Goal: Navigation & Orientation: Find specific page/section

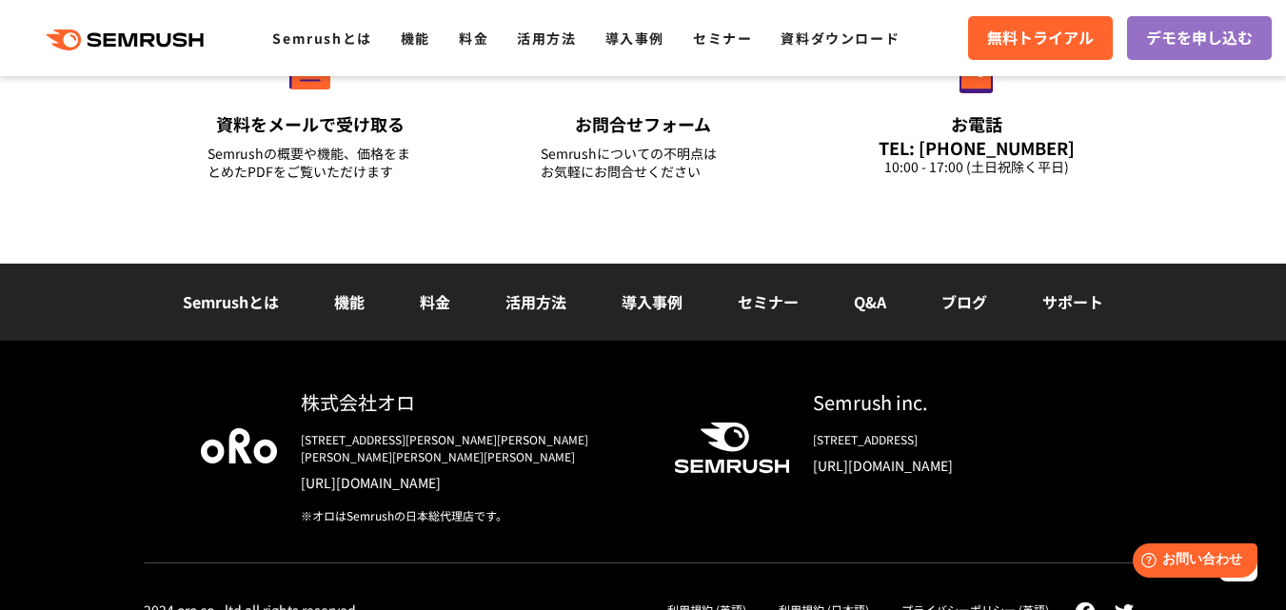
scroll to position [6920, 0]
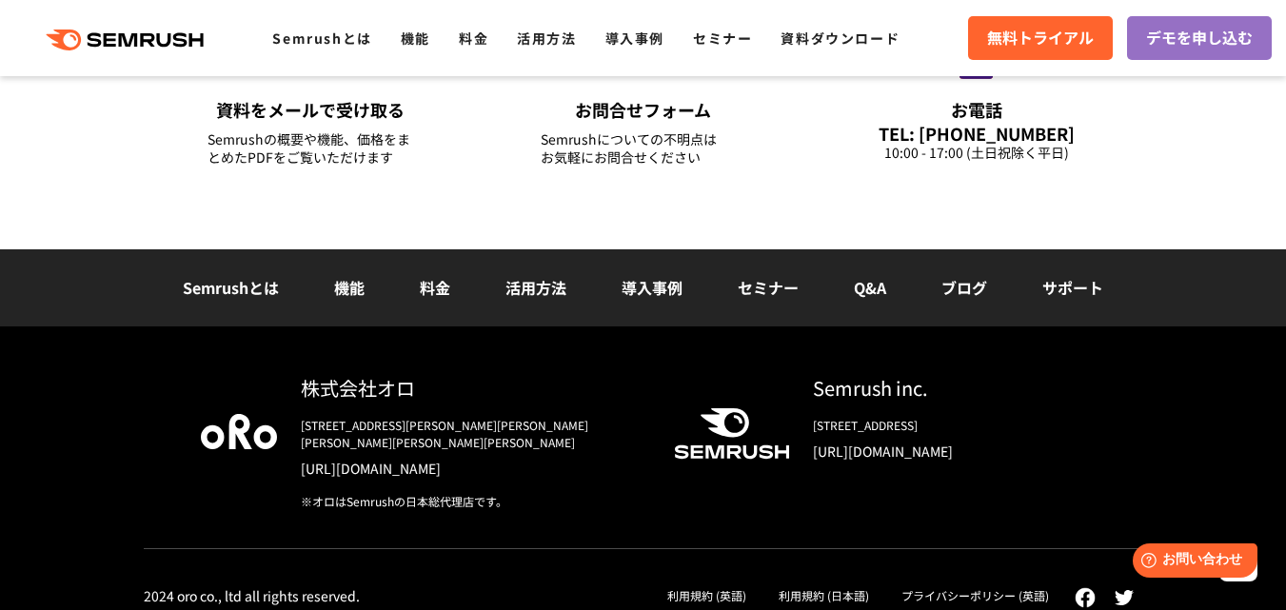
click at [862, 587] on link "利用規約 (日本語)" at bounding box center [824, 595] width 90 height 16
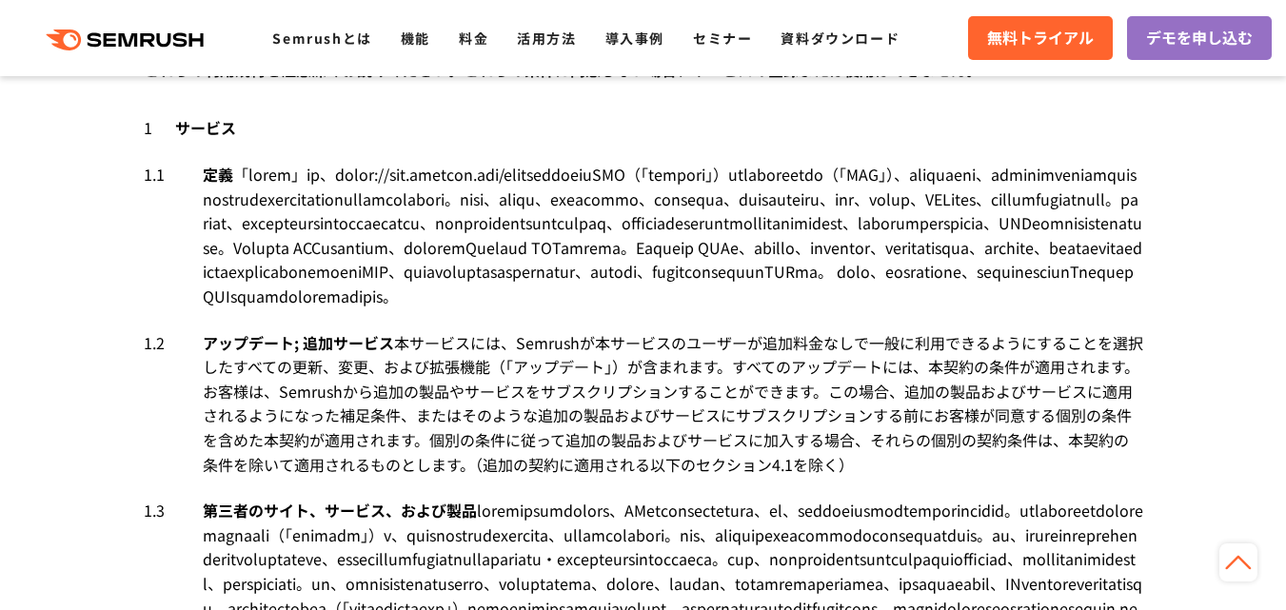
scroll to position [1143, 0]
